Goal: Task Accomplishment & Management: Manage account settings

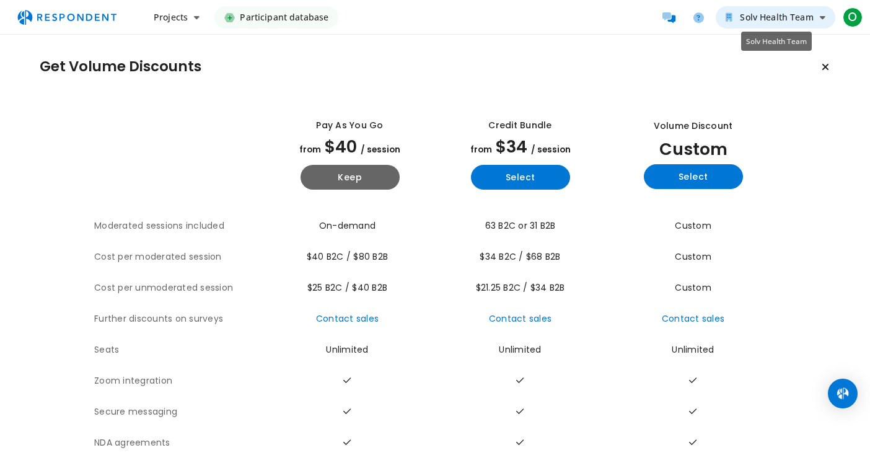
click at [672, 17] on icon "Solv Health Team" at bounding box center [823, 17] width 6 height 9
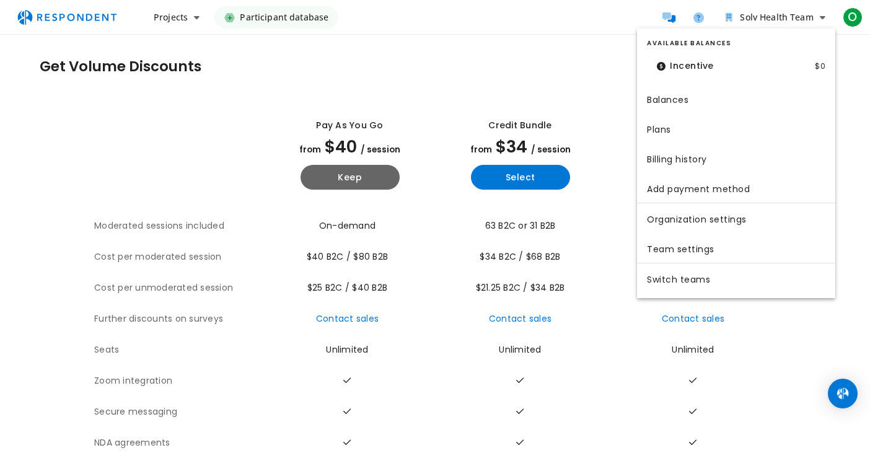
click at [577, 33] on md-backdrop at bounding box center [435, 229] width 870 height 458
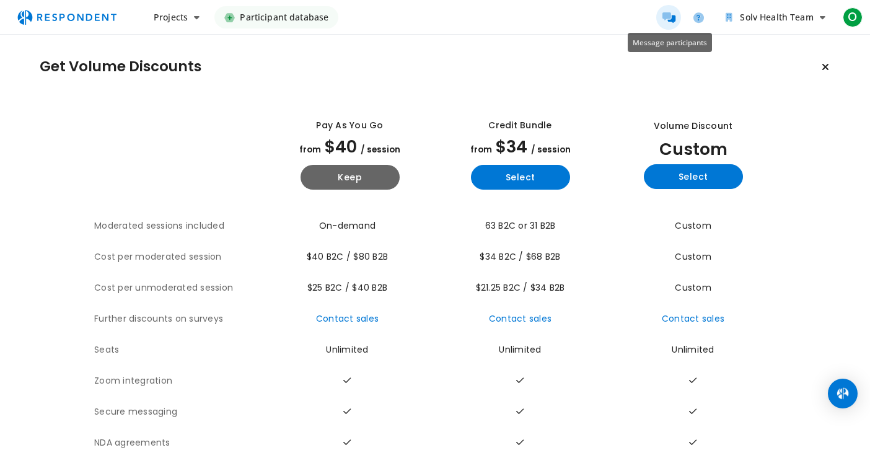
click at [670, 17] on icon "Message participants" at bounding box center [668, 17] width 13 height 11
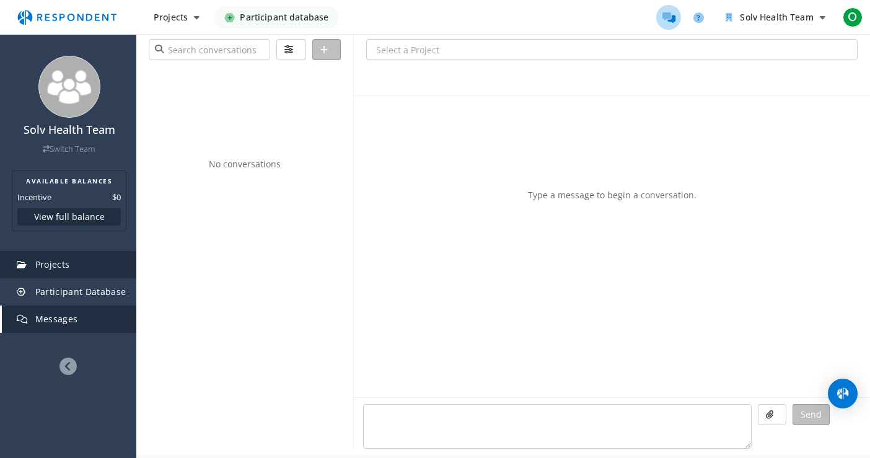
click at [71, 265] on link "Projects" at bounding box center [69, 264] width 134 height 27
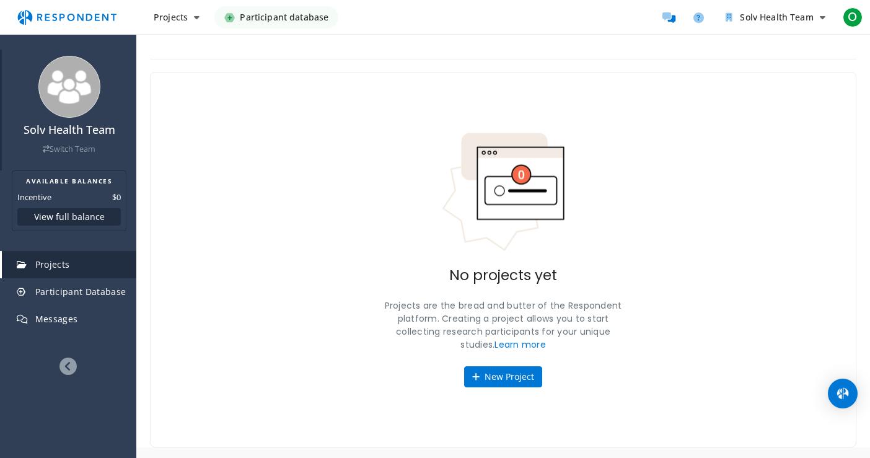
click at [65, 131] on h4 "Solv Health Team" at bounding box center [69, 130] width 122 height 12
click at [65, 142] on div "Solv Health Team Switch Team" at bounding box center [69, 139] width 122 height 31
click at [66, 146] on link "Switch Team" at bounding box center [69, 149] width 53 height 11
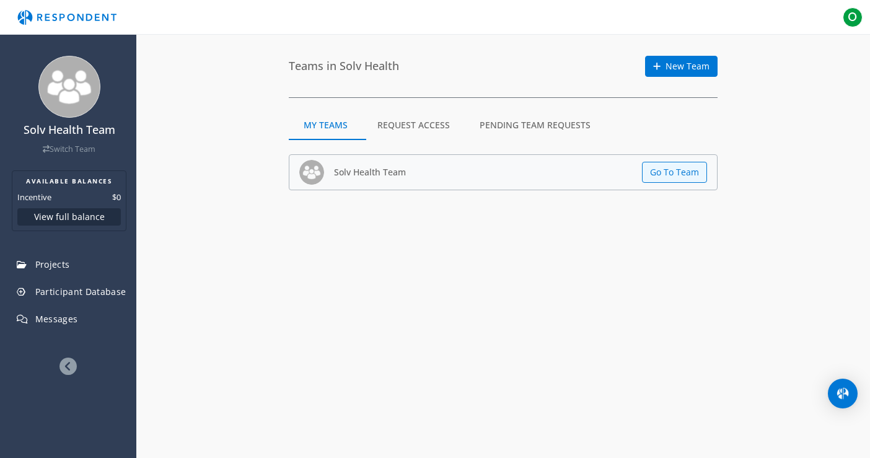
click at [450, 124] on md-tab-item "Request Access" at bounding box center [413, 125] width 102 height 30
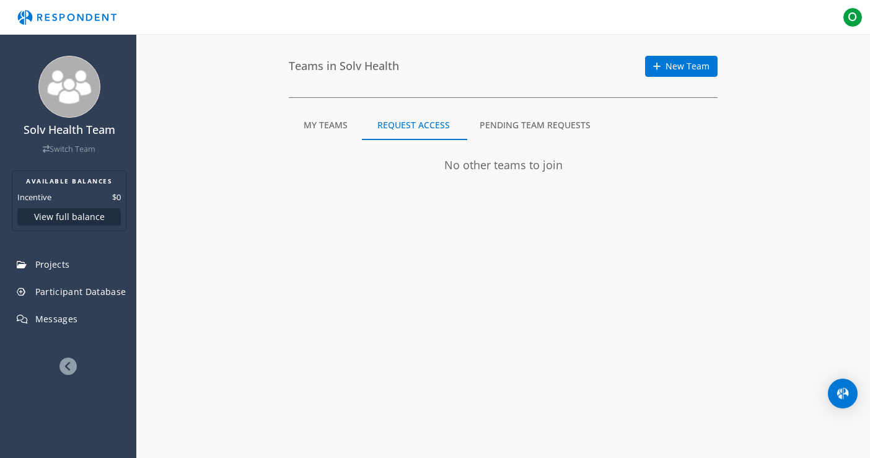
click at [507, 126] on md-tab-item "Pending Team Requests" at bounding box center [535, 125] width 141 height 30
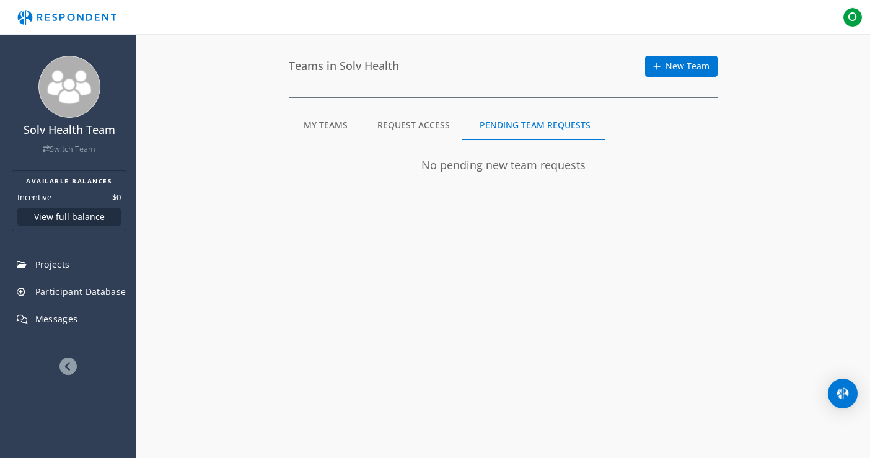
click at [431, 129] on md-tab-item "Request Access" at bounding box center [413, 125] width 102 height 30
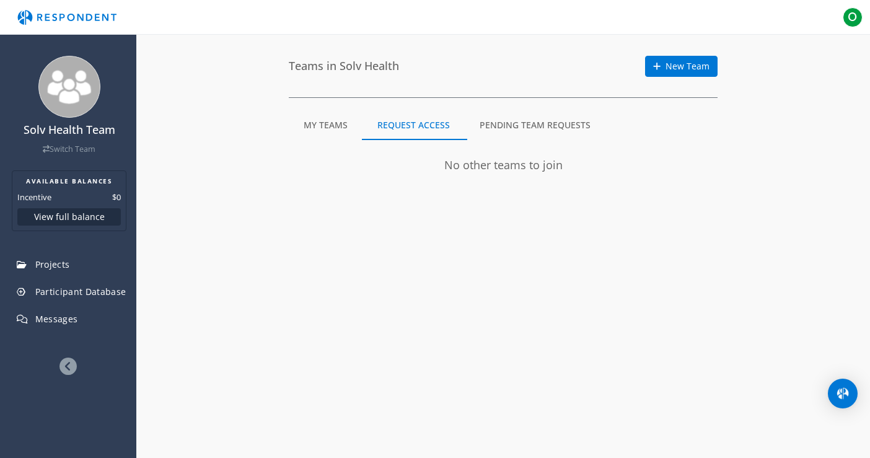
drag, startPoint x: 514, startPoint y: 129, endPoint x: 406, endPoint y: 130, distance: 107.8
click at [512, 130] on md-tab-item "Pending Team Requests" at bounding box center [535, 125] width 141 height 30
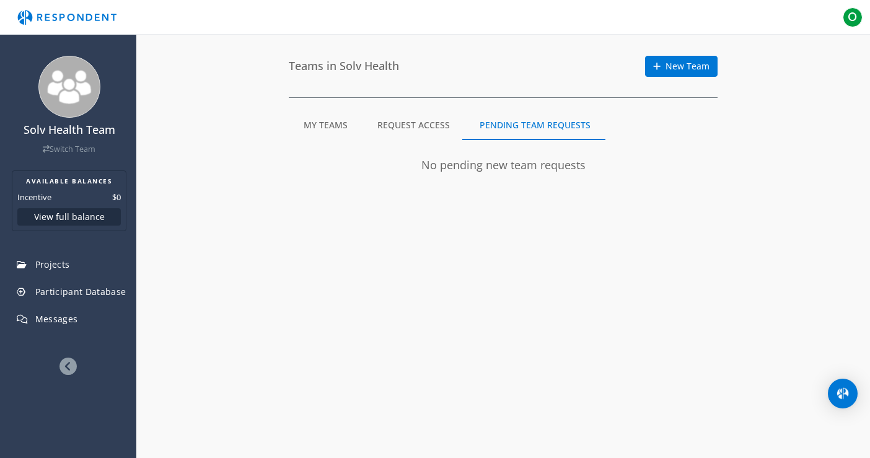
click at [353, 130] on md-tab-item "My Teams" at bounding box center [326, 125] width 74 height 30
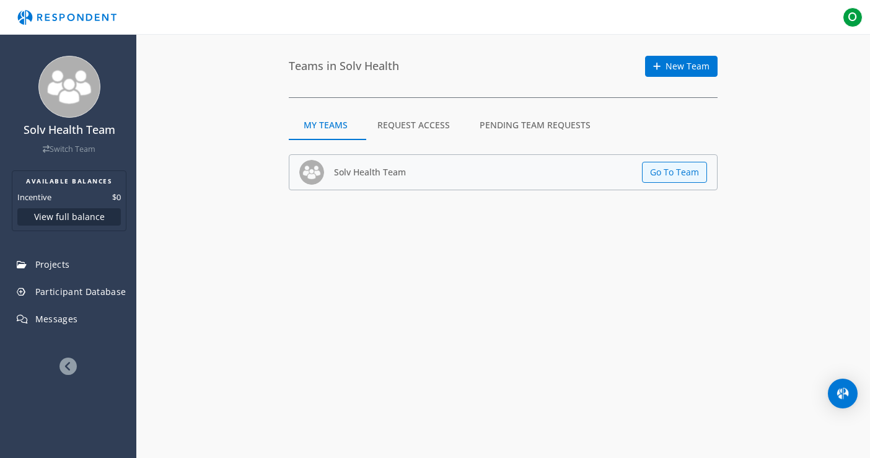
click at [68, 369] on icon at bounding box center [67, 365] width 17 height 17
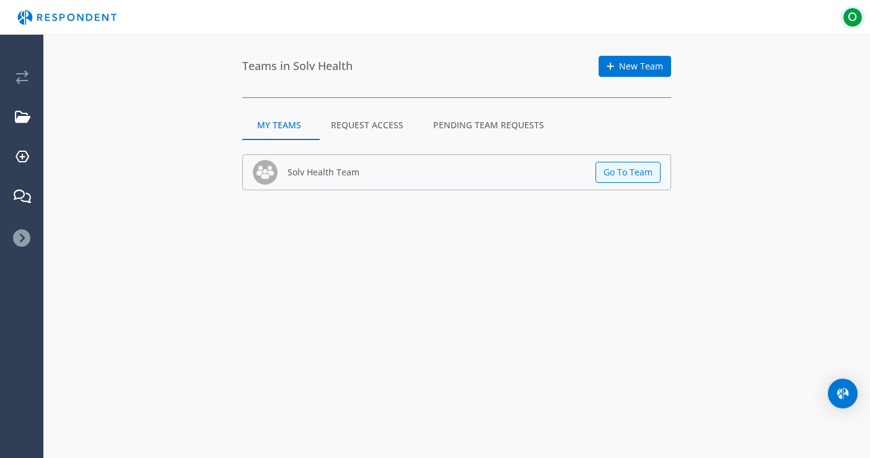
click at [672, 11] on span "O" at bounding box center [853, 17] width 20 height 20
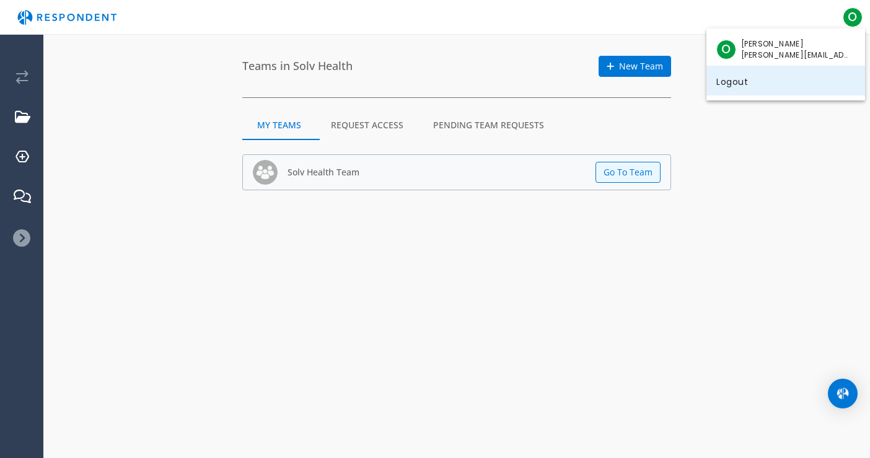
click at [672, 80] on link "Logout" at bounding box center [785, 81] width 159 height 30
